Goal: Check status: Check status

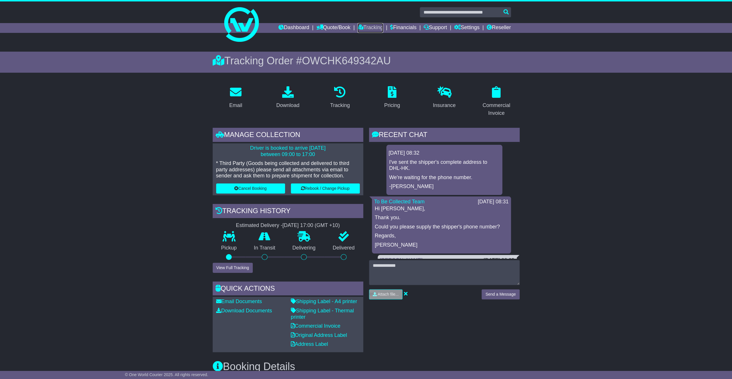
click at [365, 26] on link "Tracking" at bounding box center [370, 28] width 25 height 10
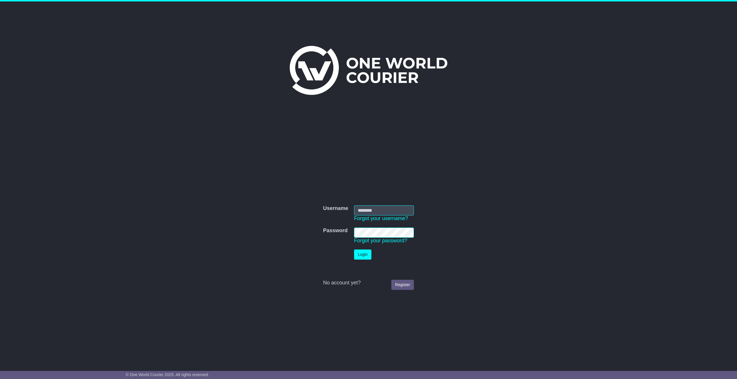
type input "**********"
click at [360, 258] on button "Login" at bounding box center [362, 255] width 17 height 10
